Goal: Book appointment/travel/reservation

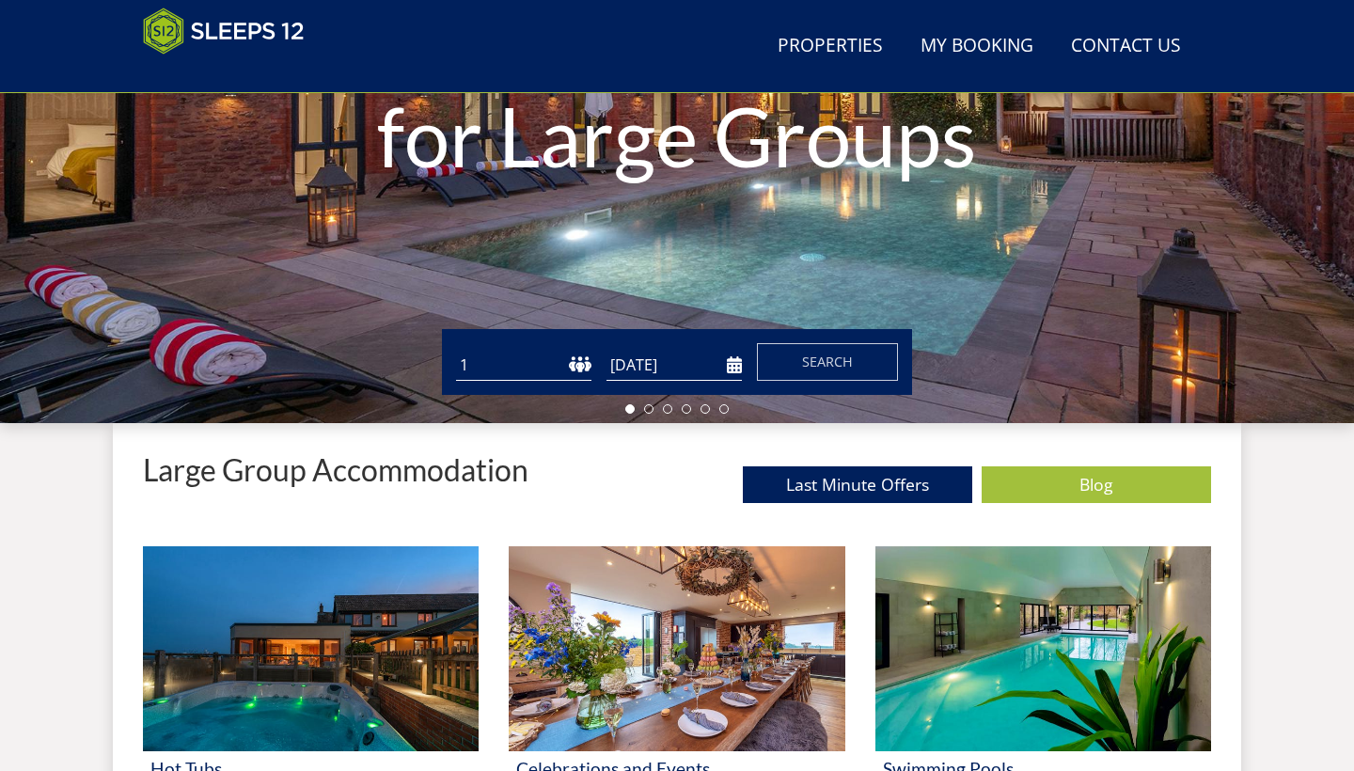
scroll to position [403, 0]
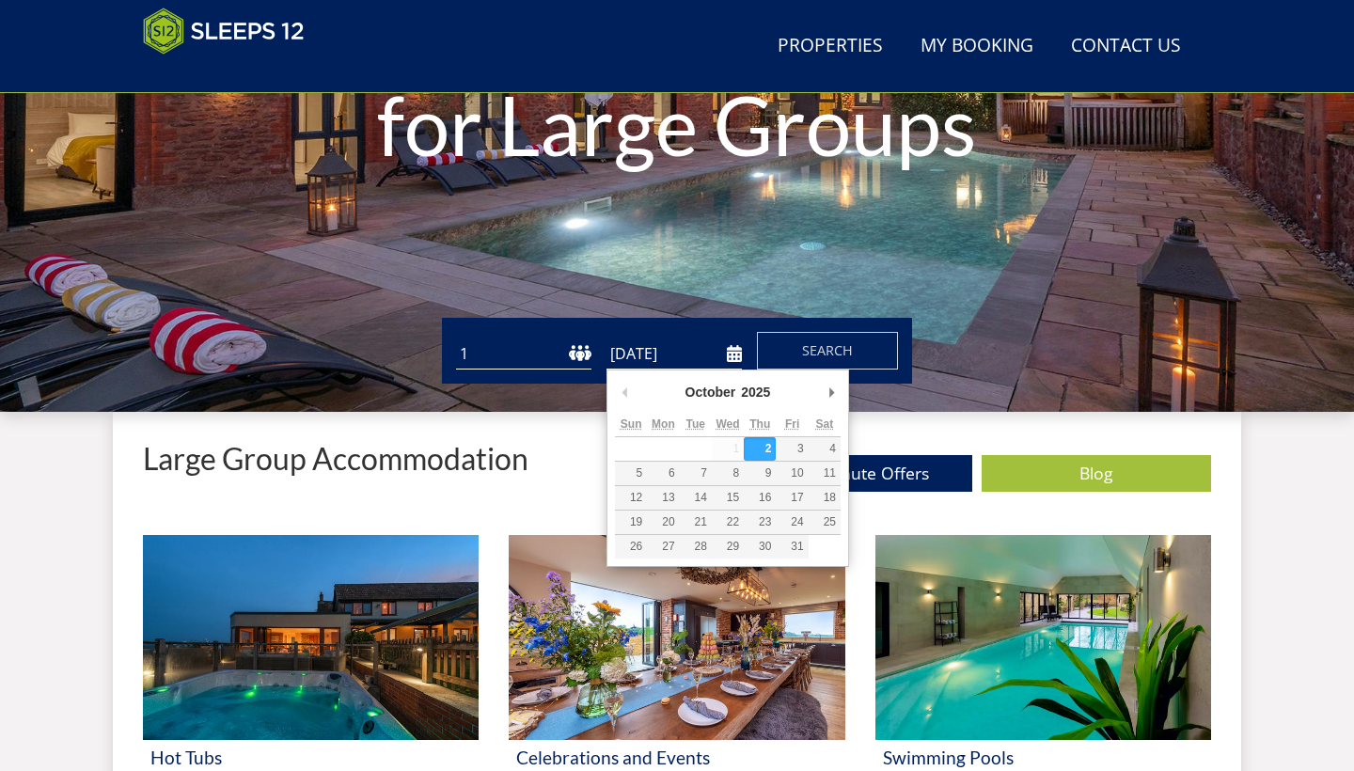
click at [733, 353] on input "[DATE]" at bounding box center [673, 353] width 135 height 31
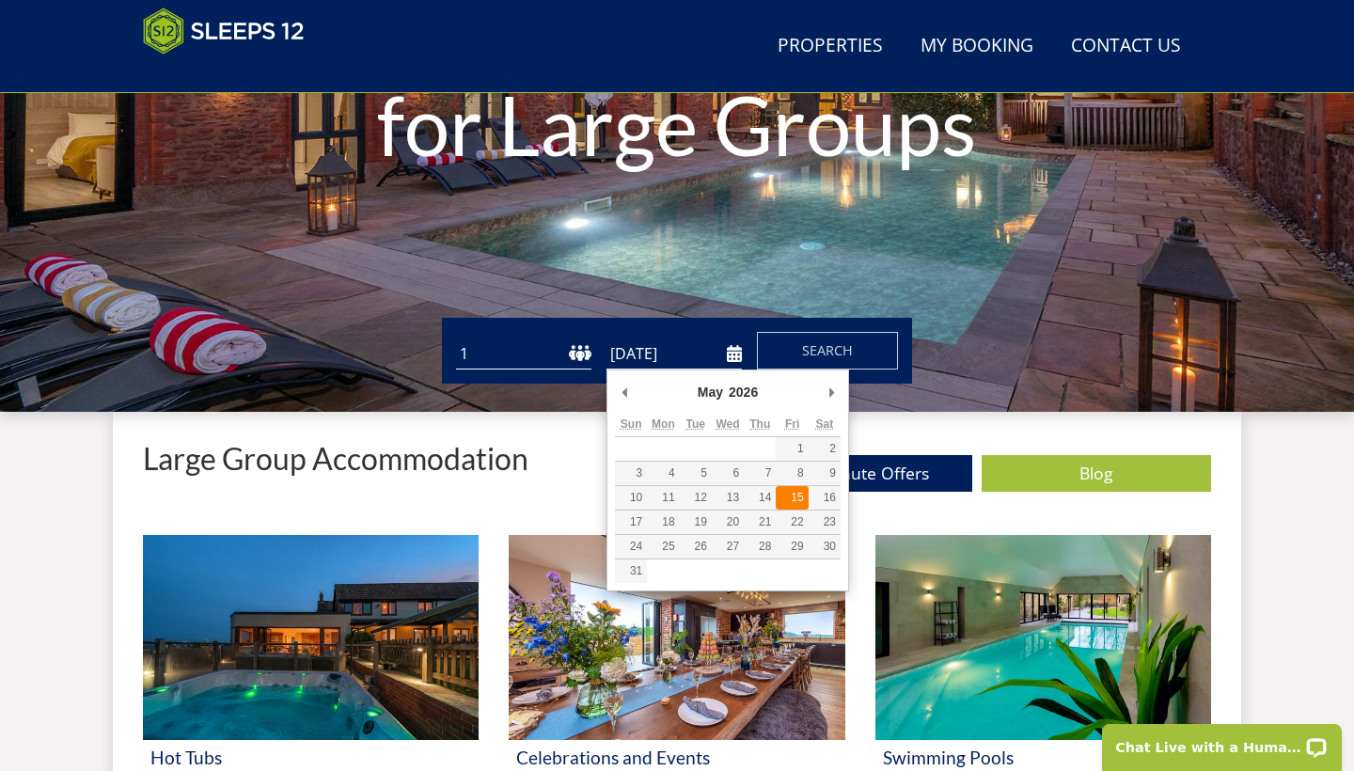
type input "[DATE]"
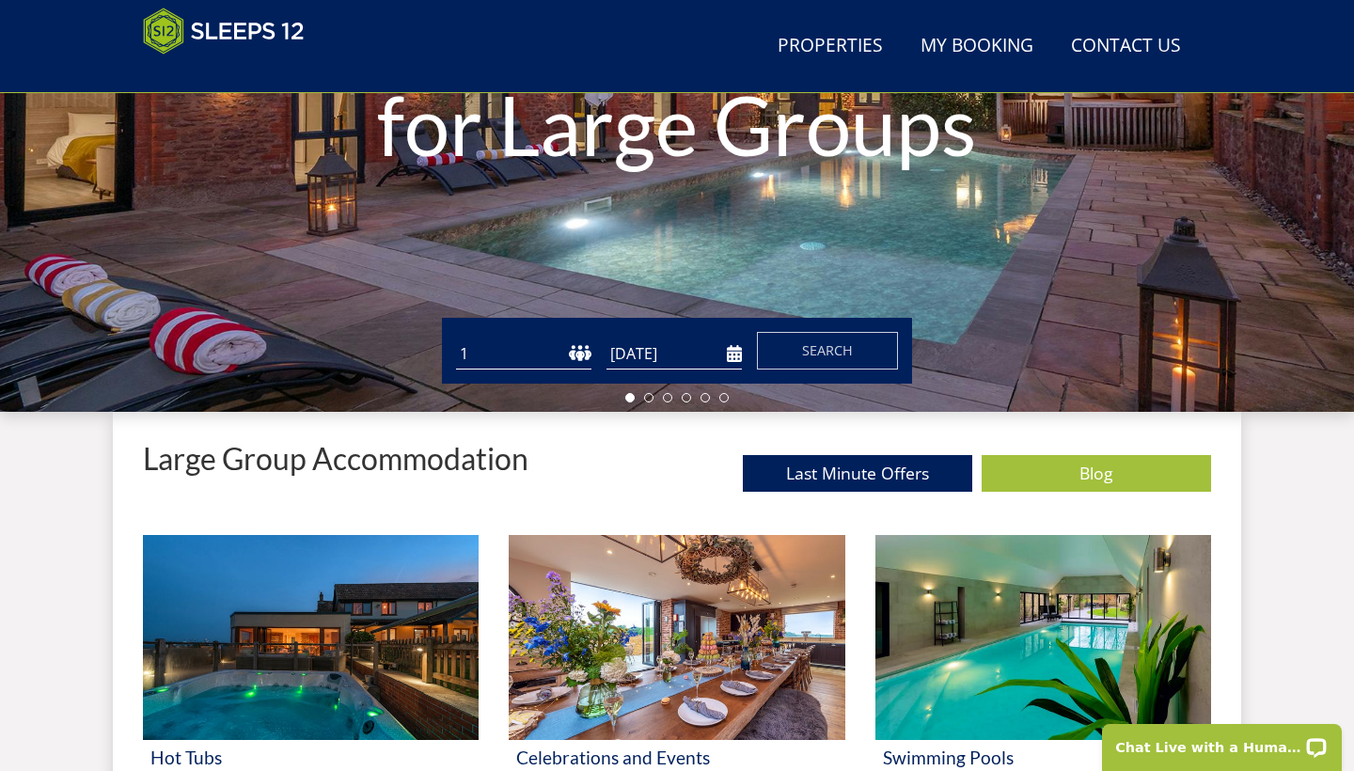
click at [599, 356] on form "Guests 1 2 3 4 5 6 7 8 9 10 11 12 13 14 15 16 17 18 19 20 21 22 23 24 25 26 27 …" at bounding box center [677, 351] width 442 height 38
select select "16"
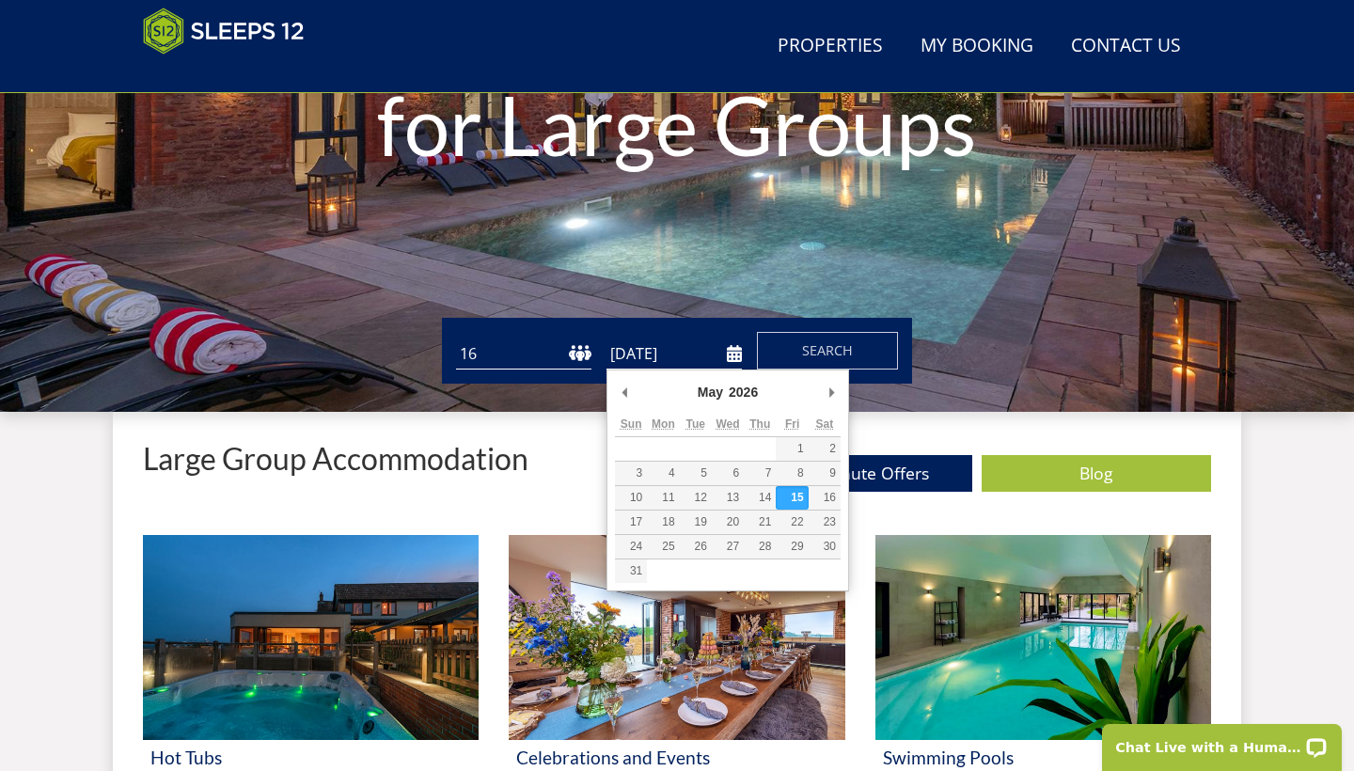
click at [734, 358] on input "[DATE]" at bounding box center [673, 353] width 135 height 31
click at [812, 354] on span "Search" at bounding box center [827, 350] width 51 height 18
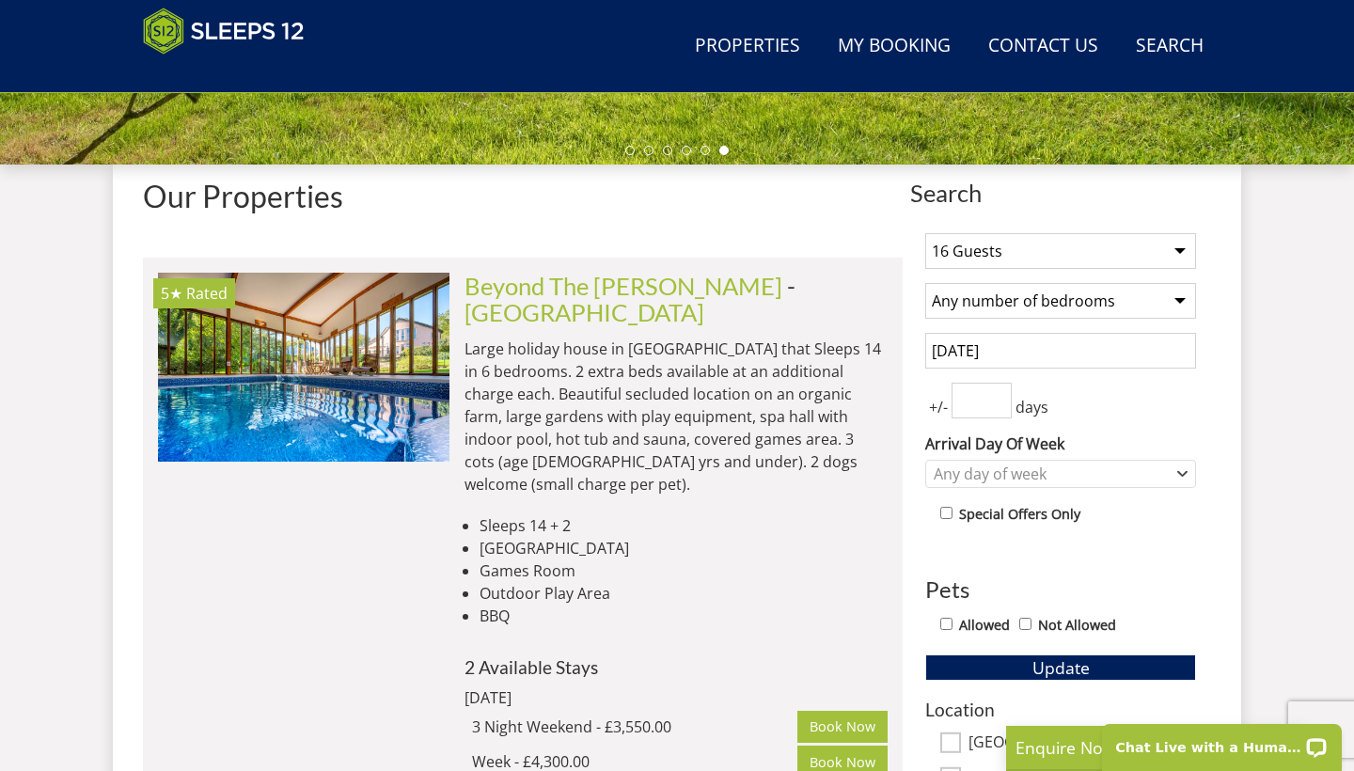
scroll to position [655, 0]
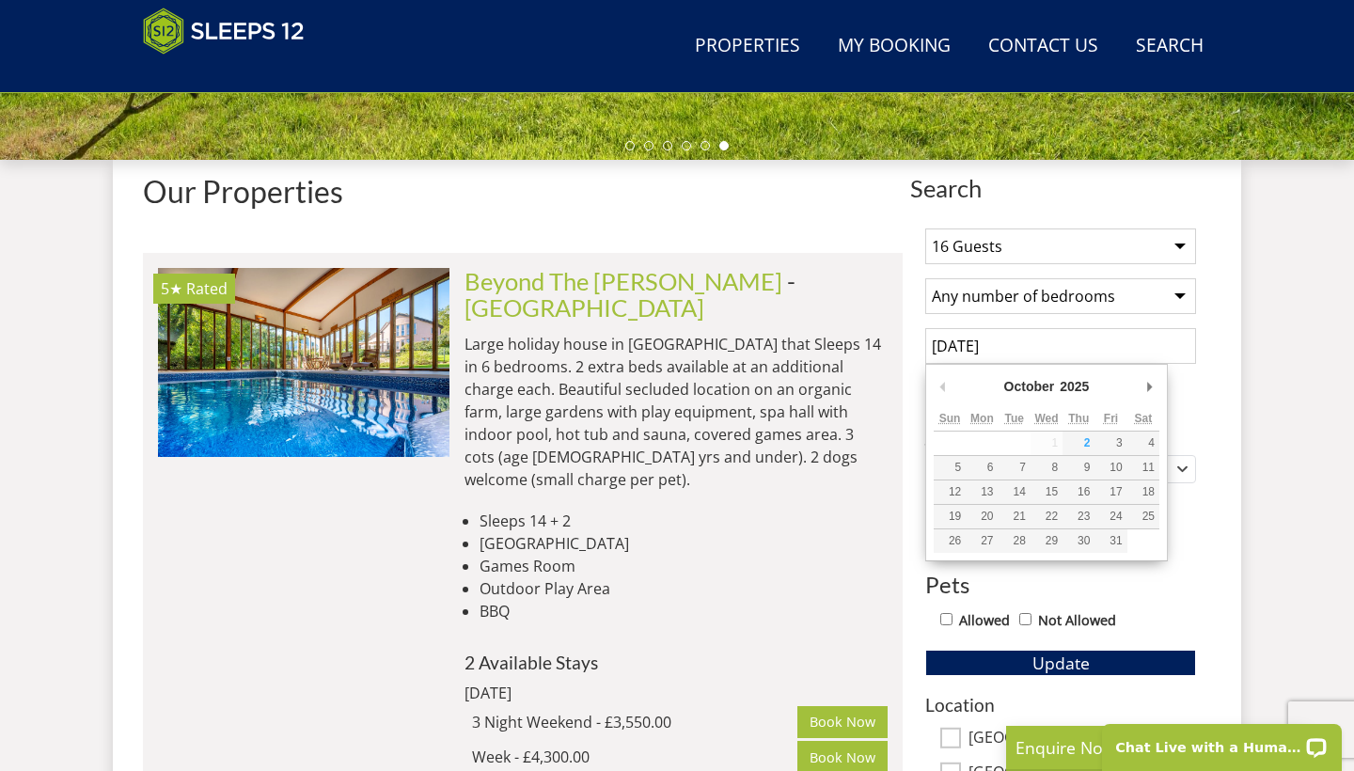
click at [945, 346] on input "[DATE]" at bounding box center [1060, 346] width 271 height 36
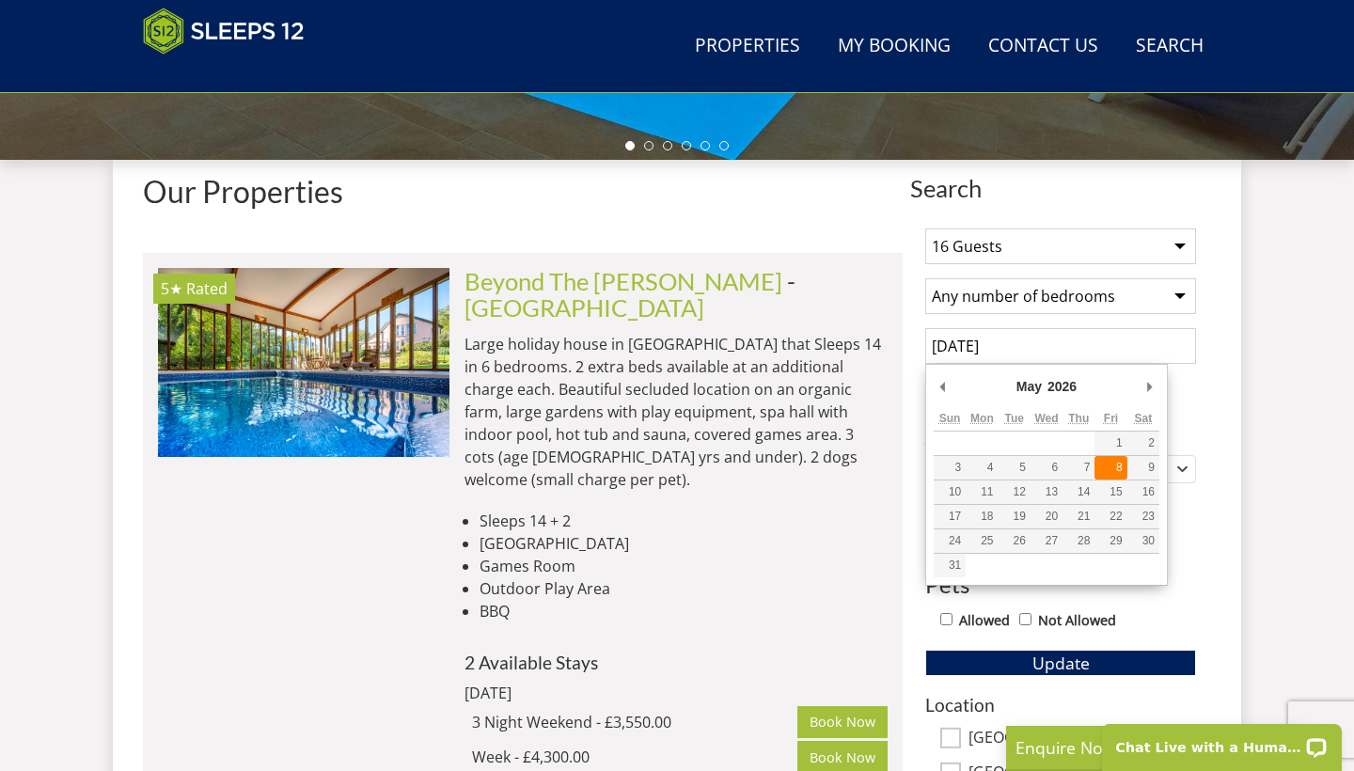
type input "[DATE]"
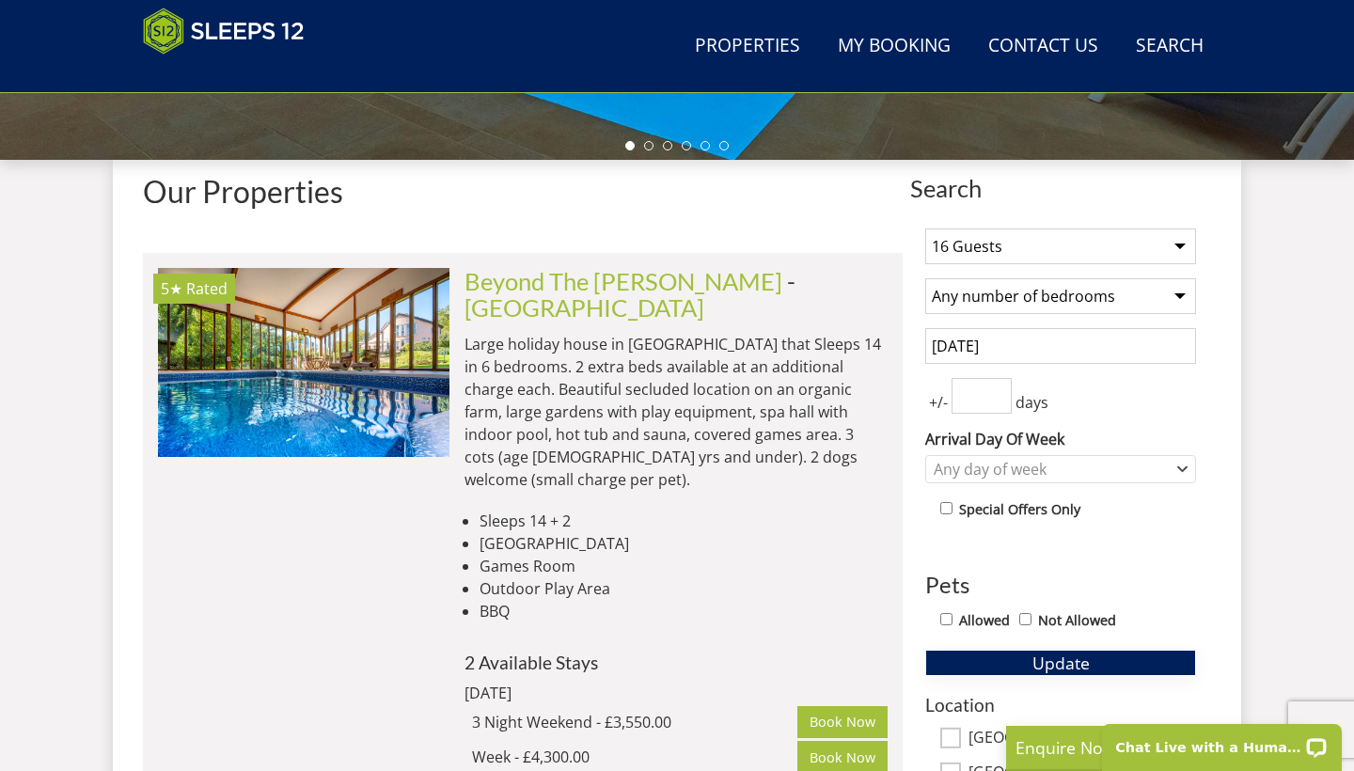
click at [1056, 662] on span "Update" at bounding box center [1060, 662] width 57 height 23
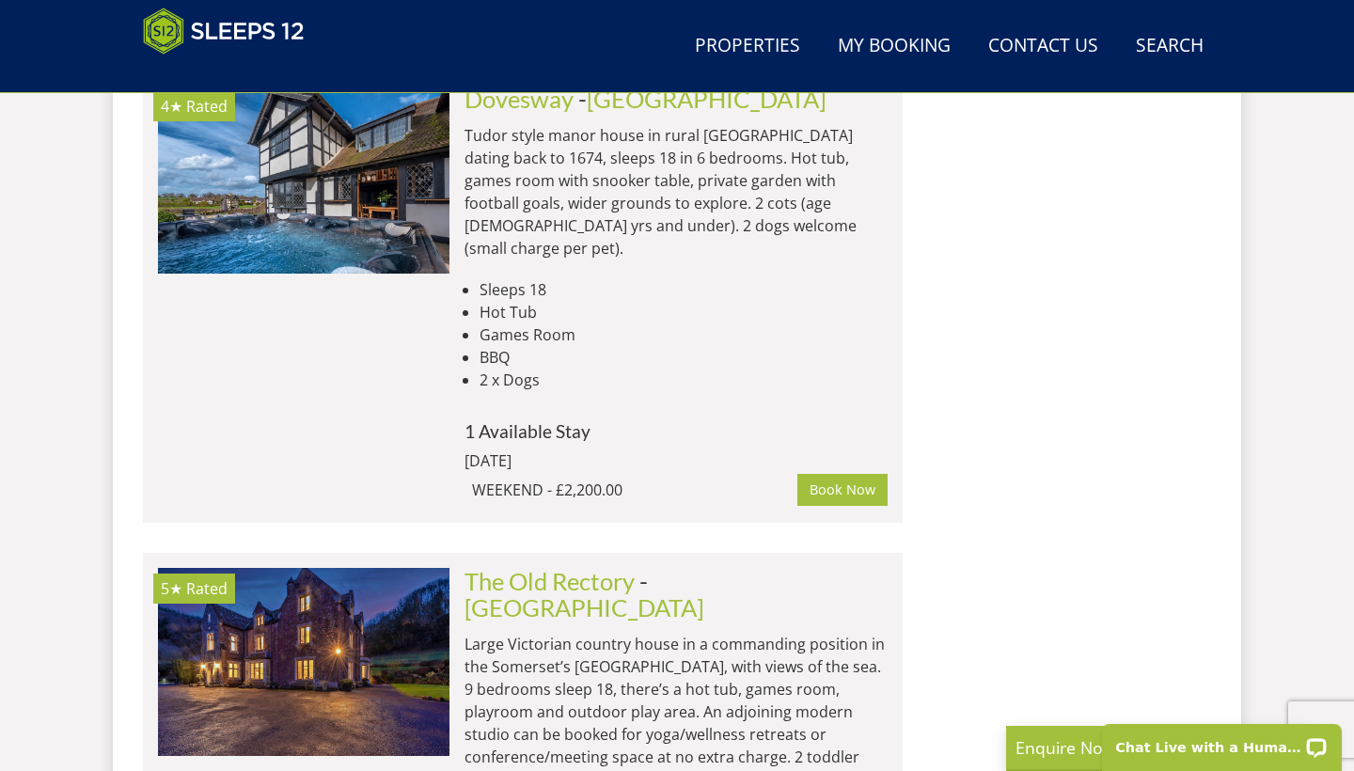
scroll to position [3744, 0]
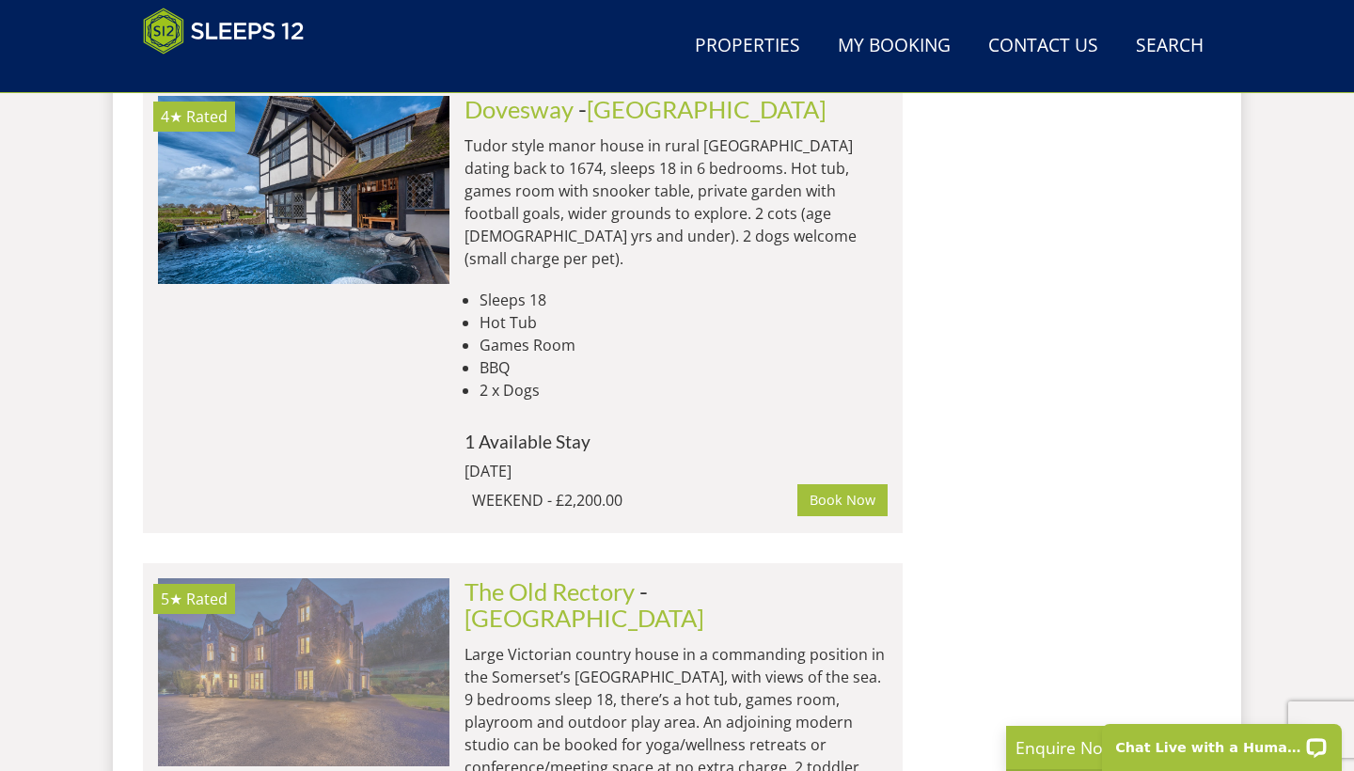
click at [373, 578] on img at bounding box center [303, 672] width 291 height 188
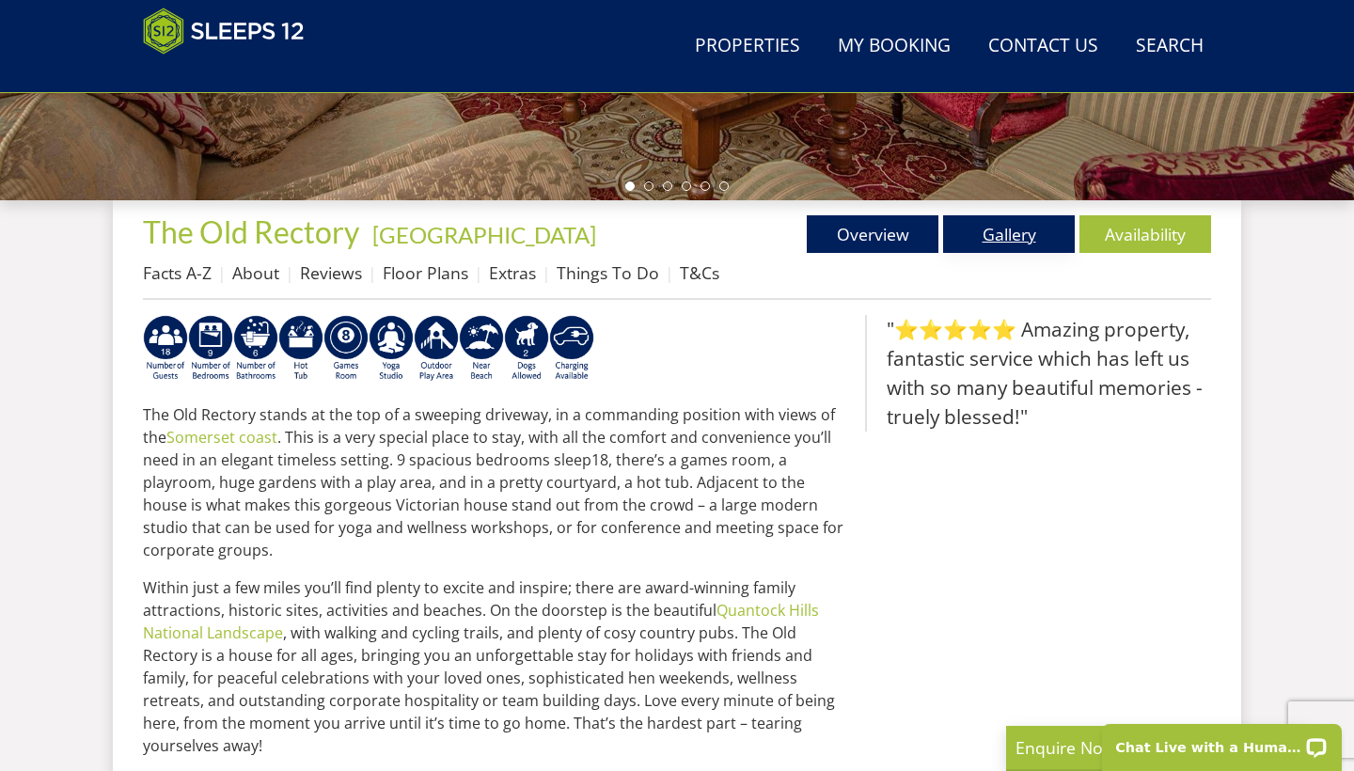
click at [1015, 237] on link "Gallery" at bounding box center [1009, 234] width 132 height 38
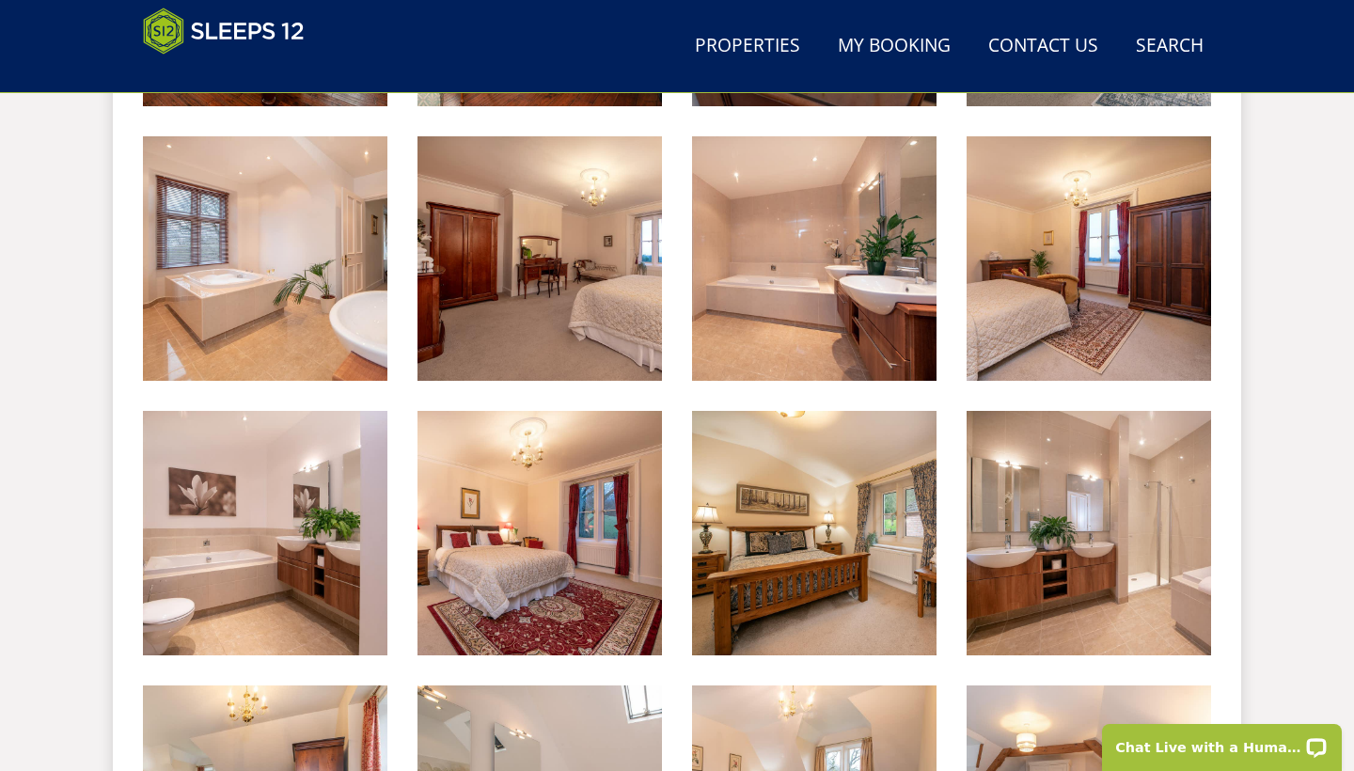
scroll to position [3187, 0]
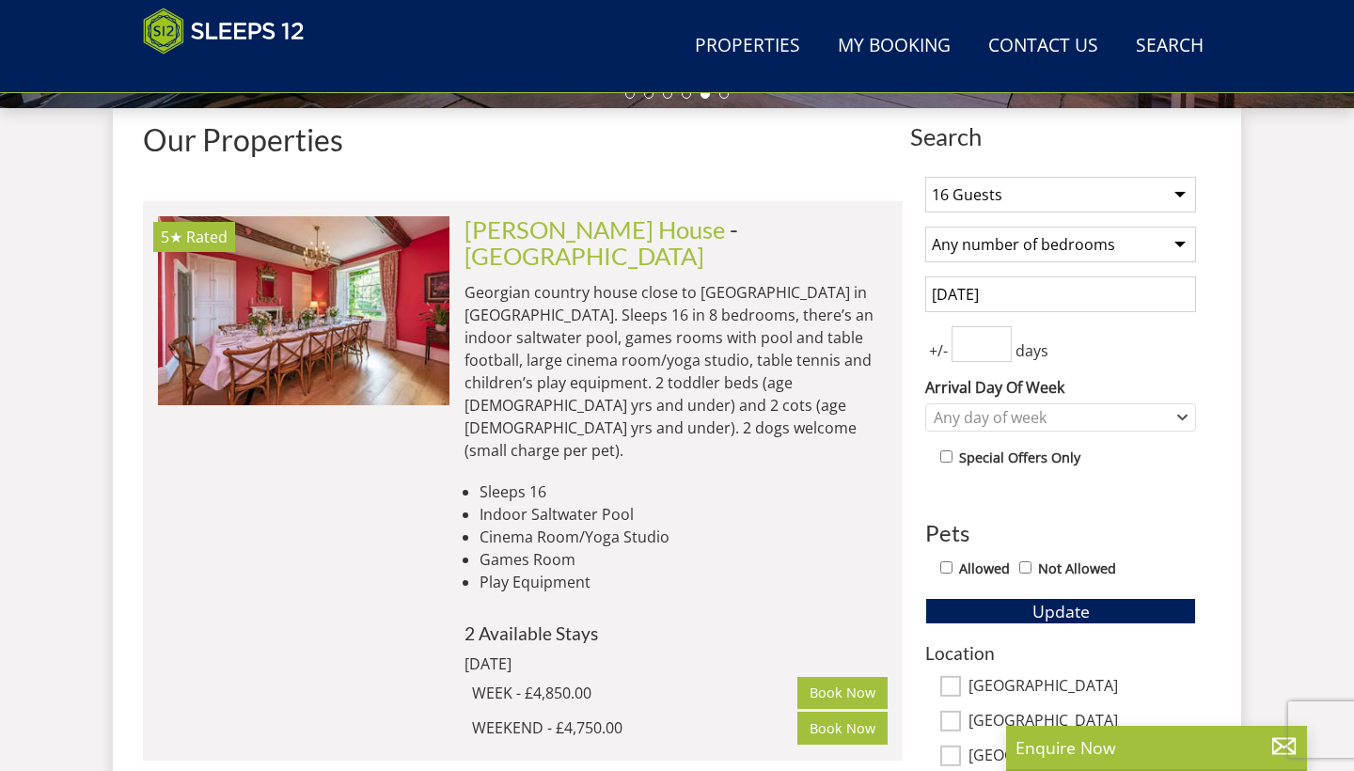
scroll to position [706, 0]
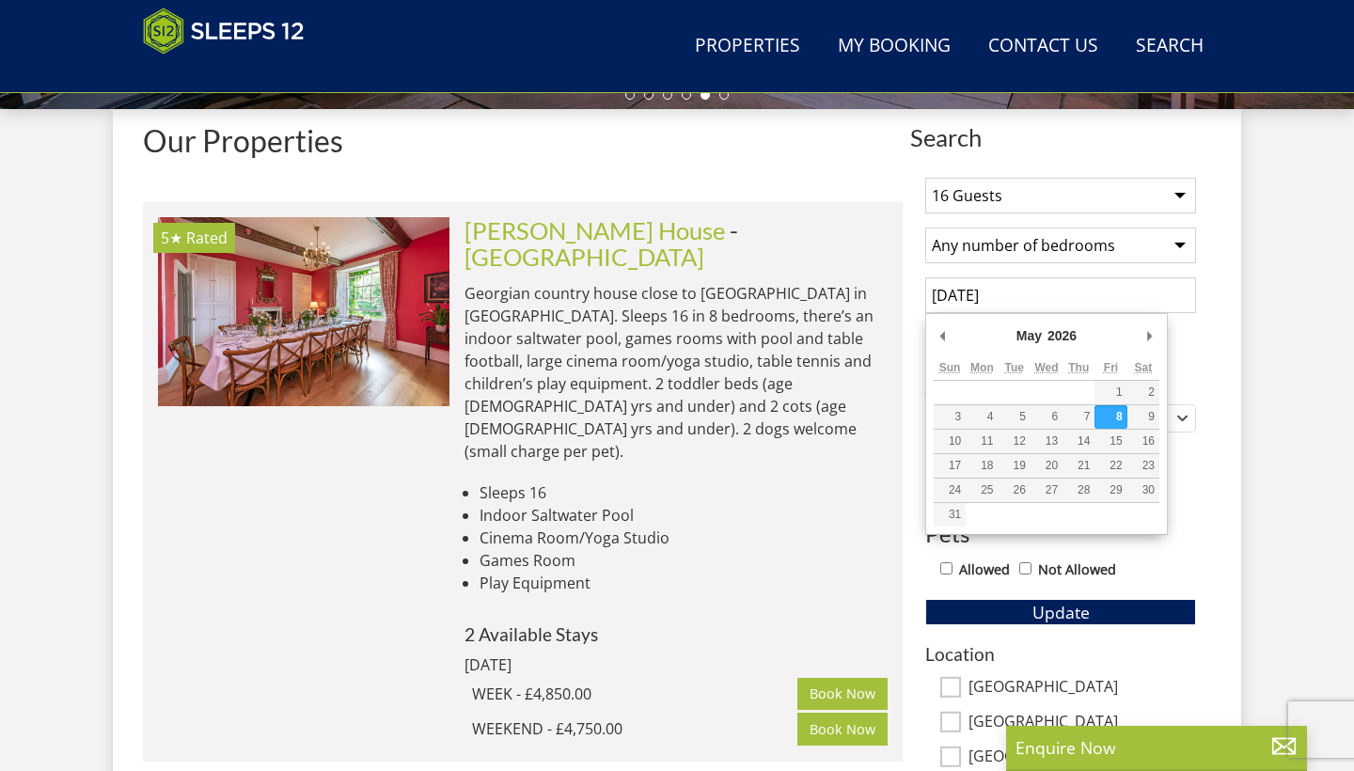
click at [959, 290] on input "[DATE]" at bounding box center [1060, 295] width 271 height 36
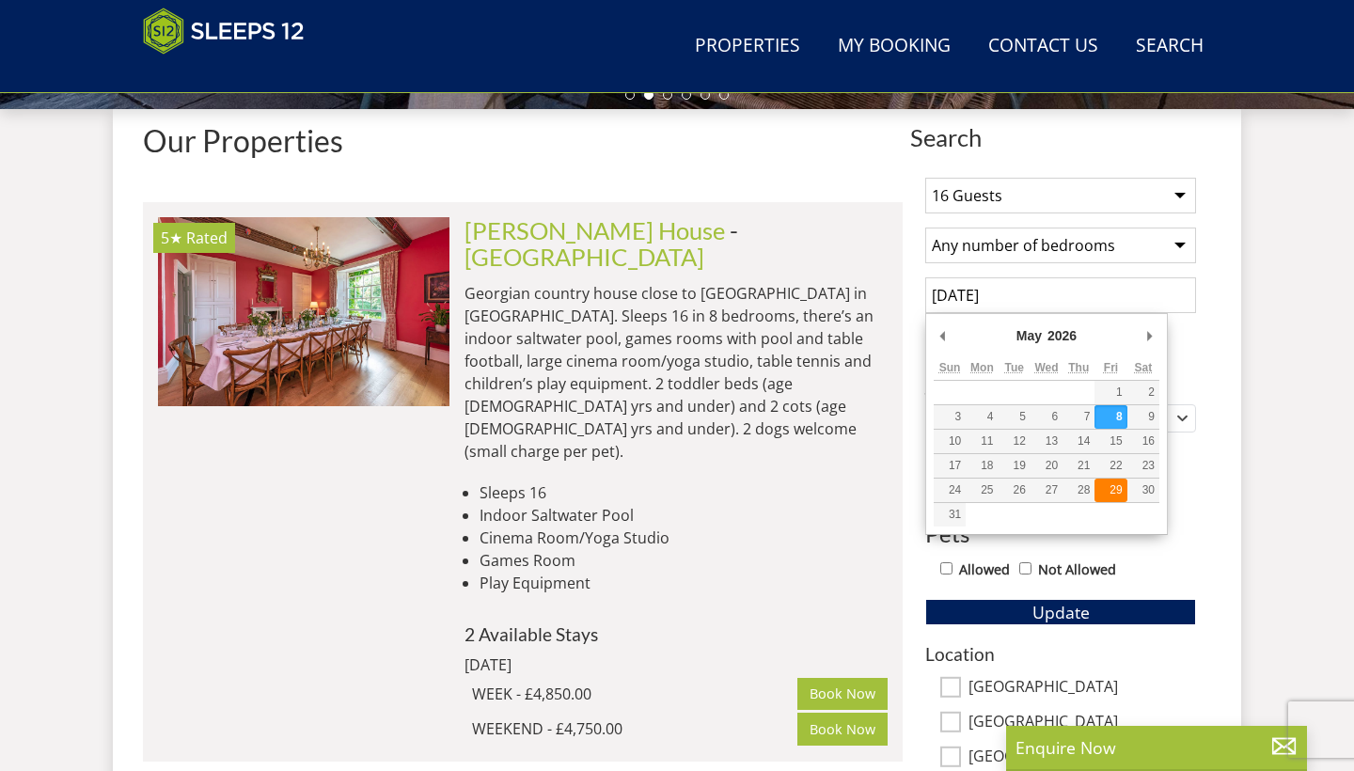
type input "[DATE]"
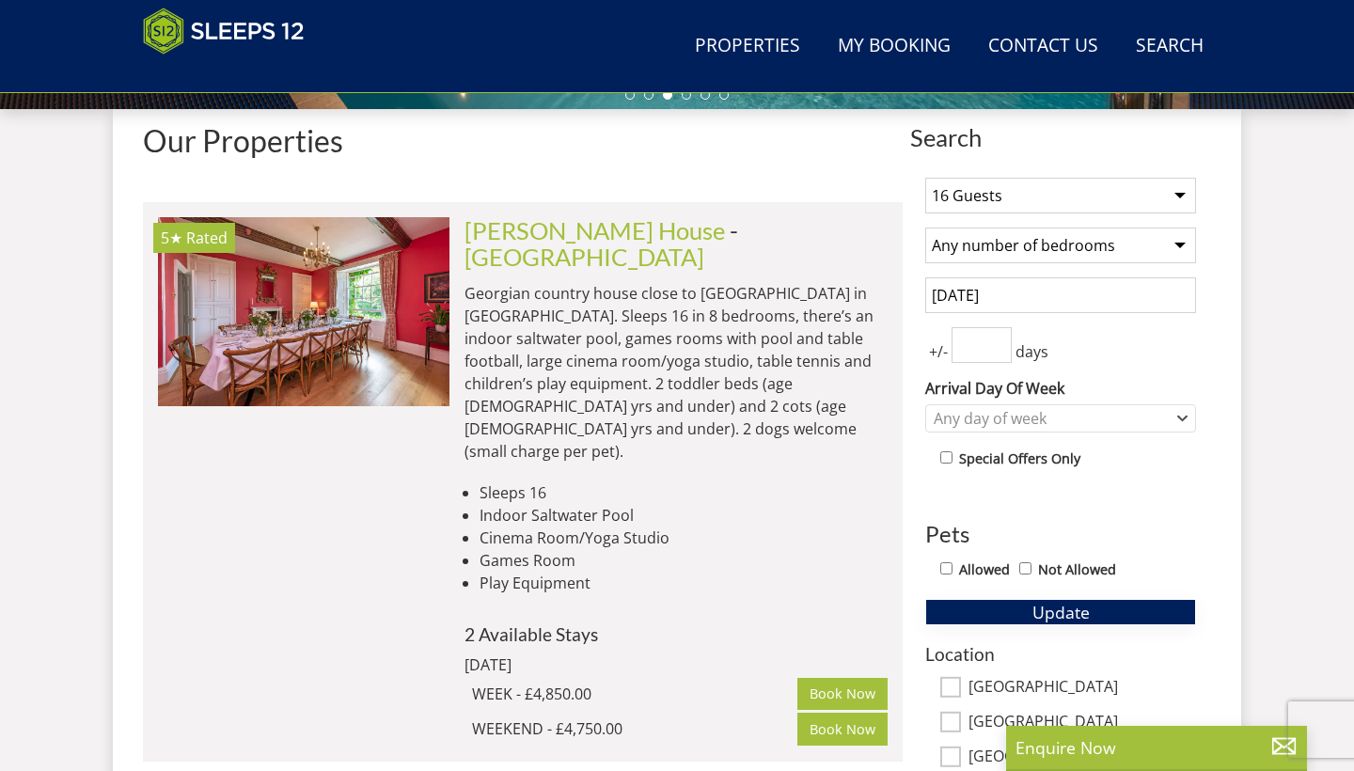
click at [1069, 619] on span "Update" at bounding box center [1060, 612] width 57 height 23
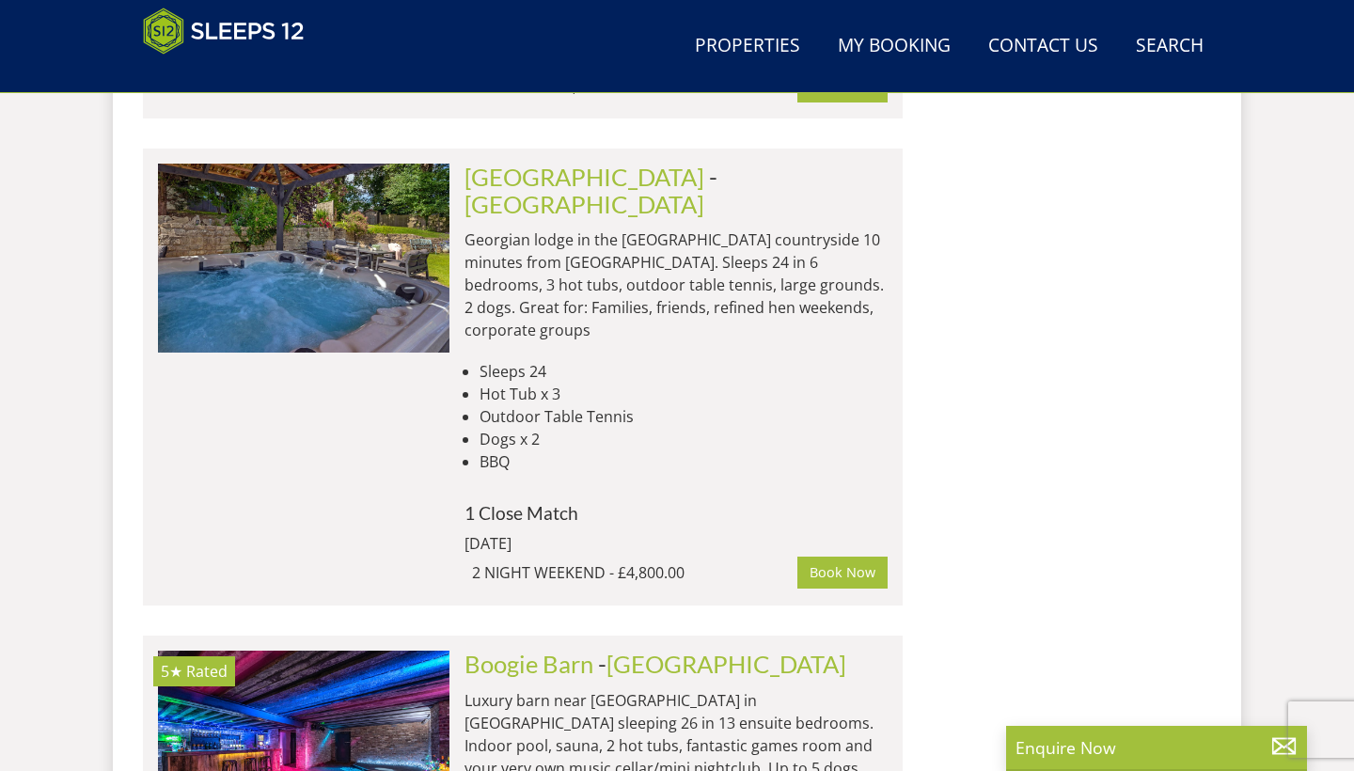
scroll to position [8195, 0]
